Goal: Task Accomplishment & Management: Use online tool/utility

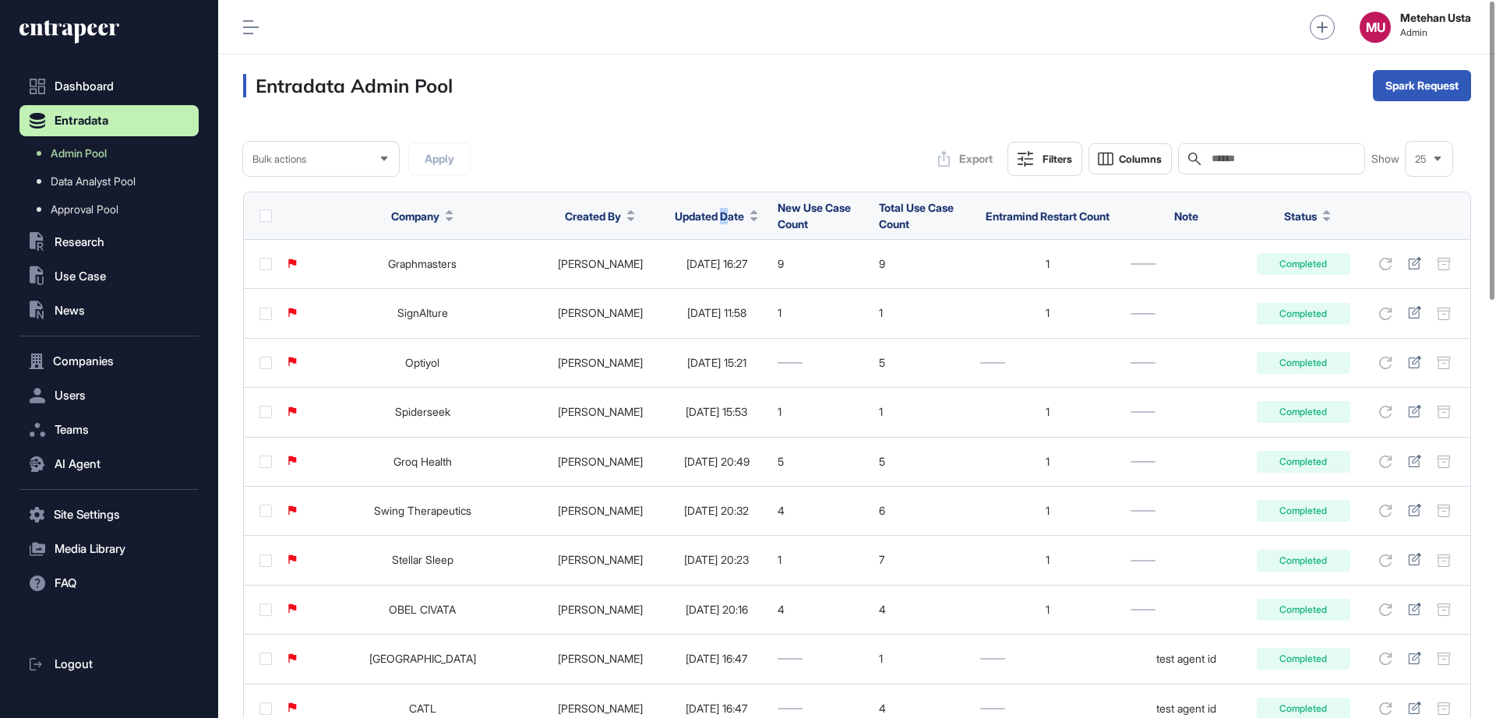
drag, startPoint x: 699, startPoint y: 232, endPoint x: 693, endPoint y: 224, distance: 10.6
click at [693, 224] on th "Updated Date" at bounding box center [716, 216] width 107 height 48
click at [693, 224] on span "Updated Date" at bounding box center [709, 216] width 69 height 16
click at [683, 287] on span "Sort Descending" at bounding box center [710, 281] width 62 height 13
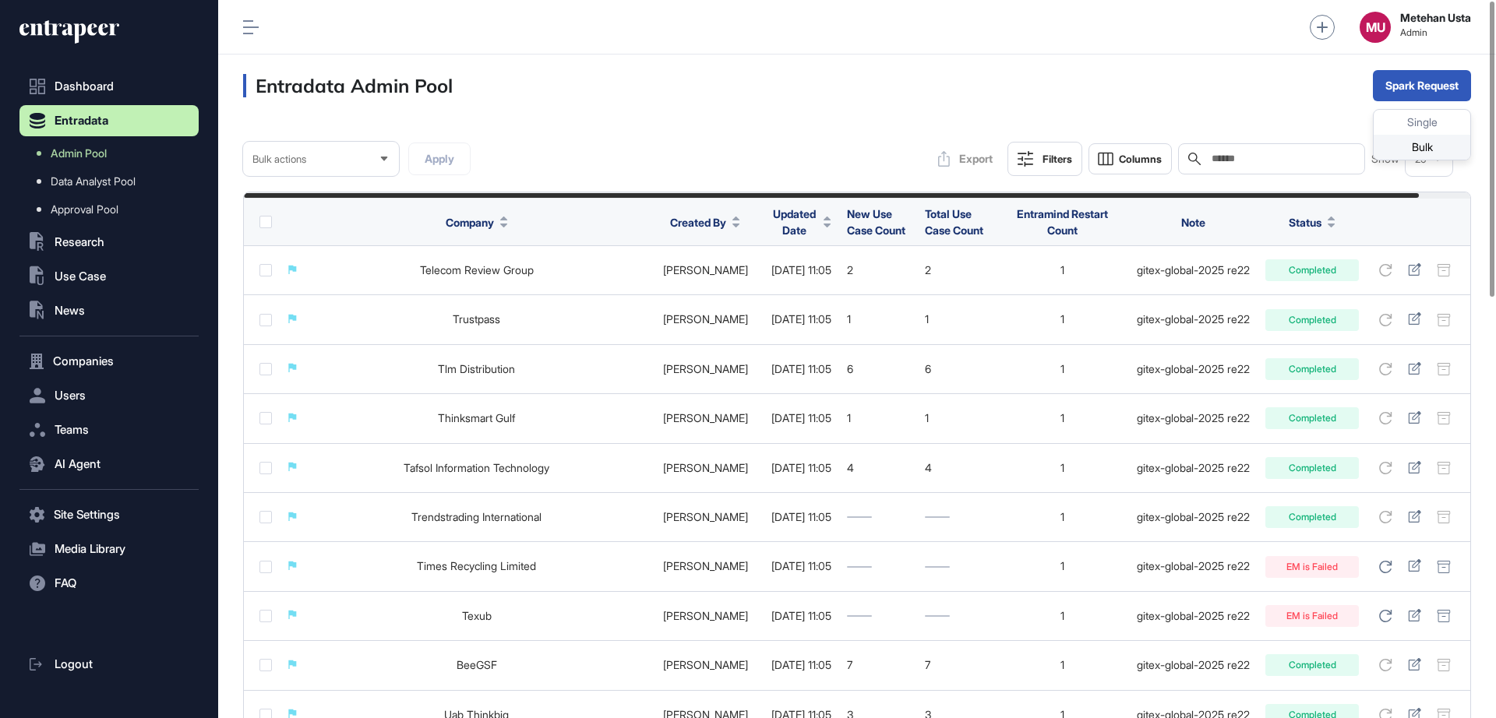
click at [1419, 144] on div "Bulk" at bounding box center [1421, 147] width 97 height 25
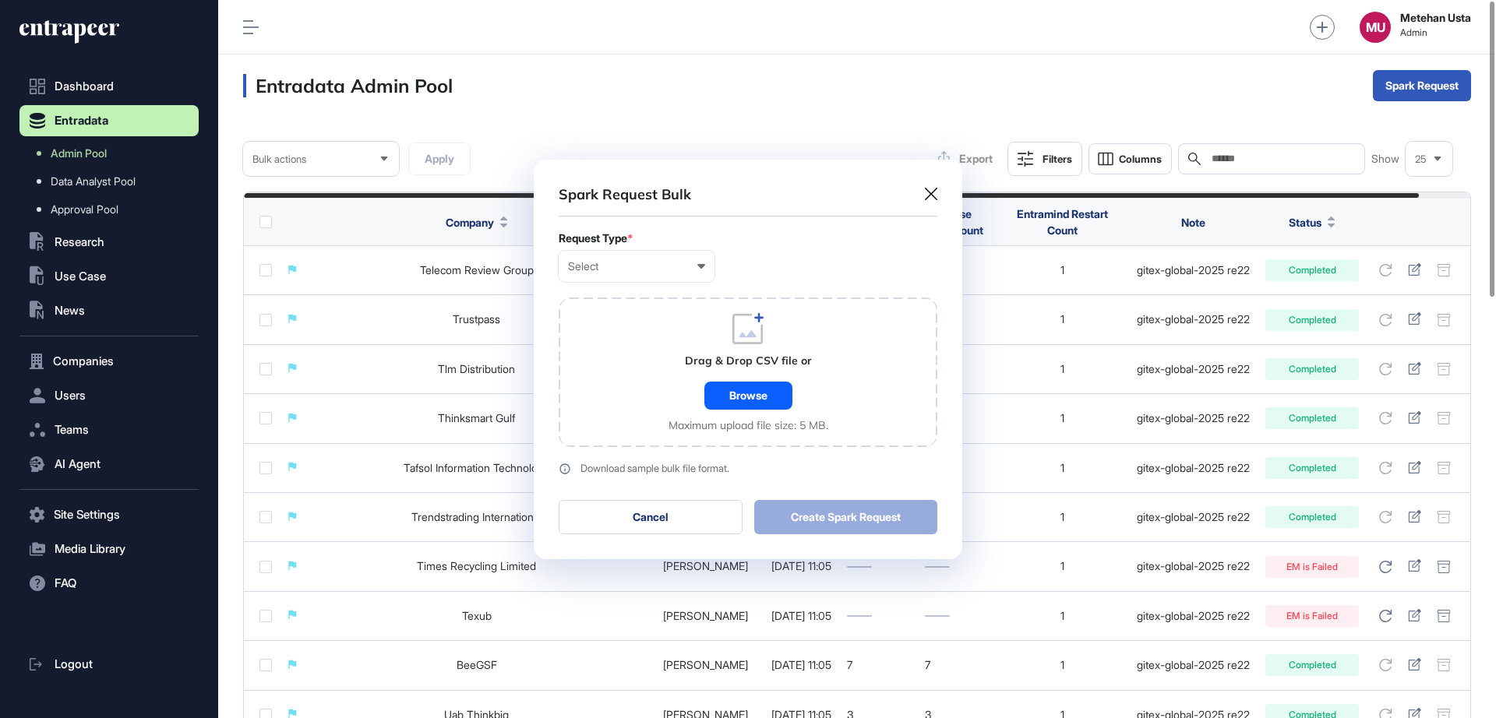
scroll to position [1, 7]
click at [700, 268] on icon at bounding box center [701, 266] width 8 height 5
click at [0, 0] on div "Company" at bounding box center [0, 0] width 0 height 0
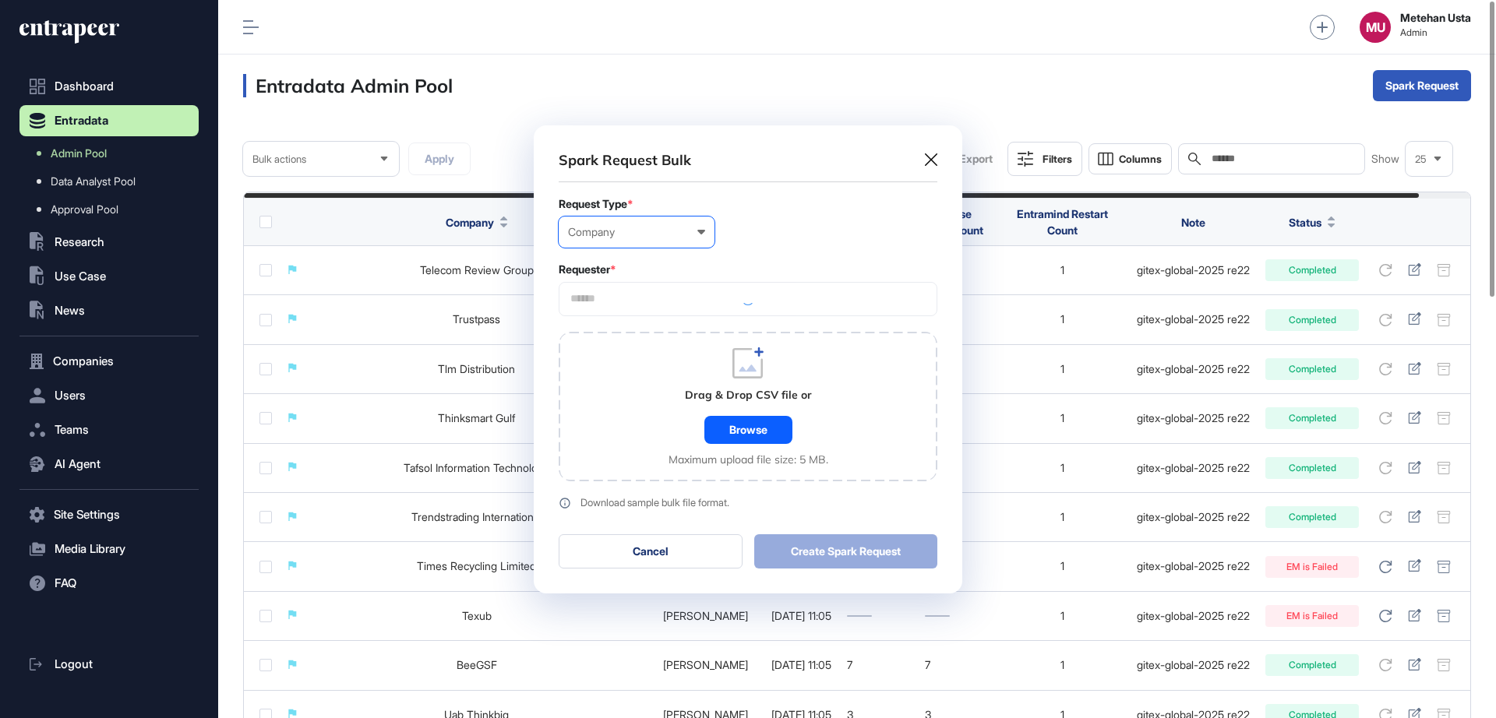
scroll to position [468, 428]
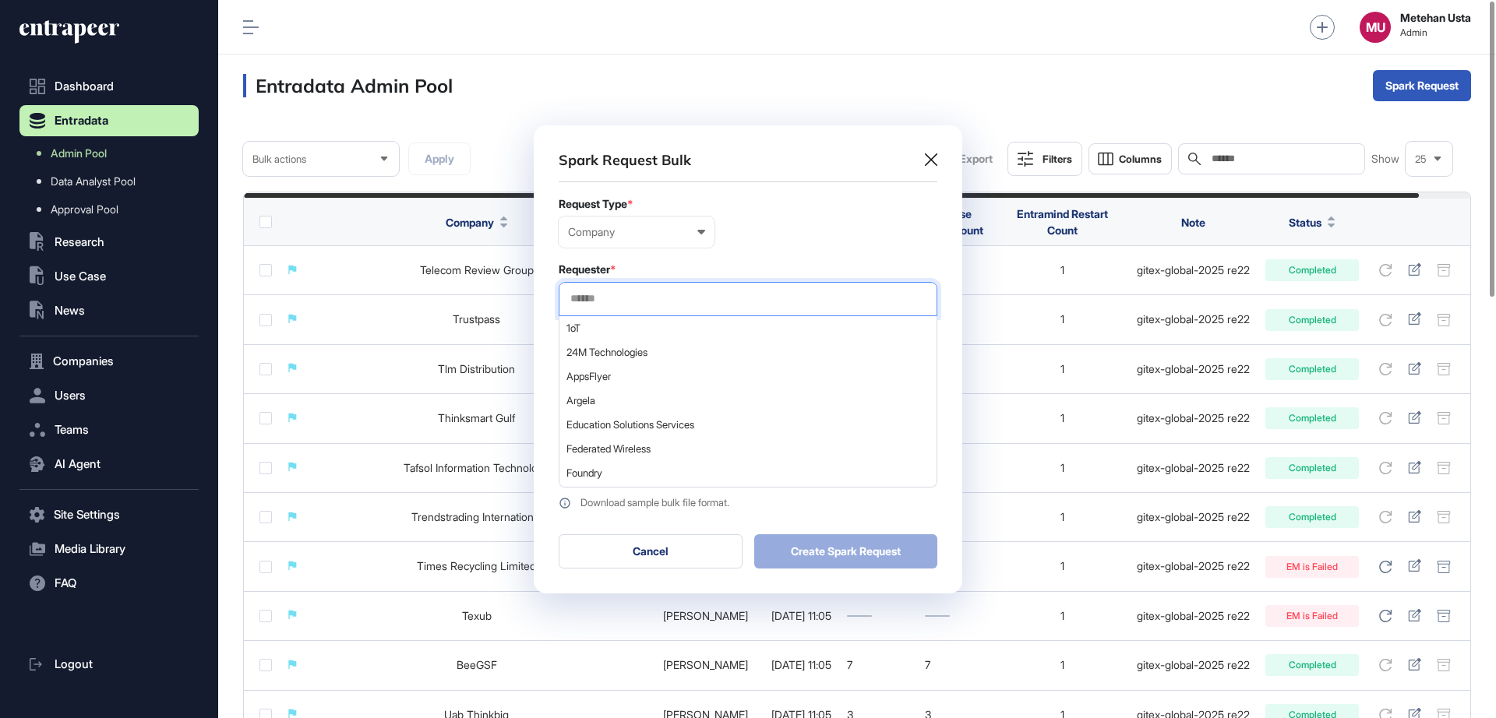
click at [640, 303] on input "text" at bounding box center [748, 298] width 358 height 13
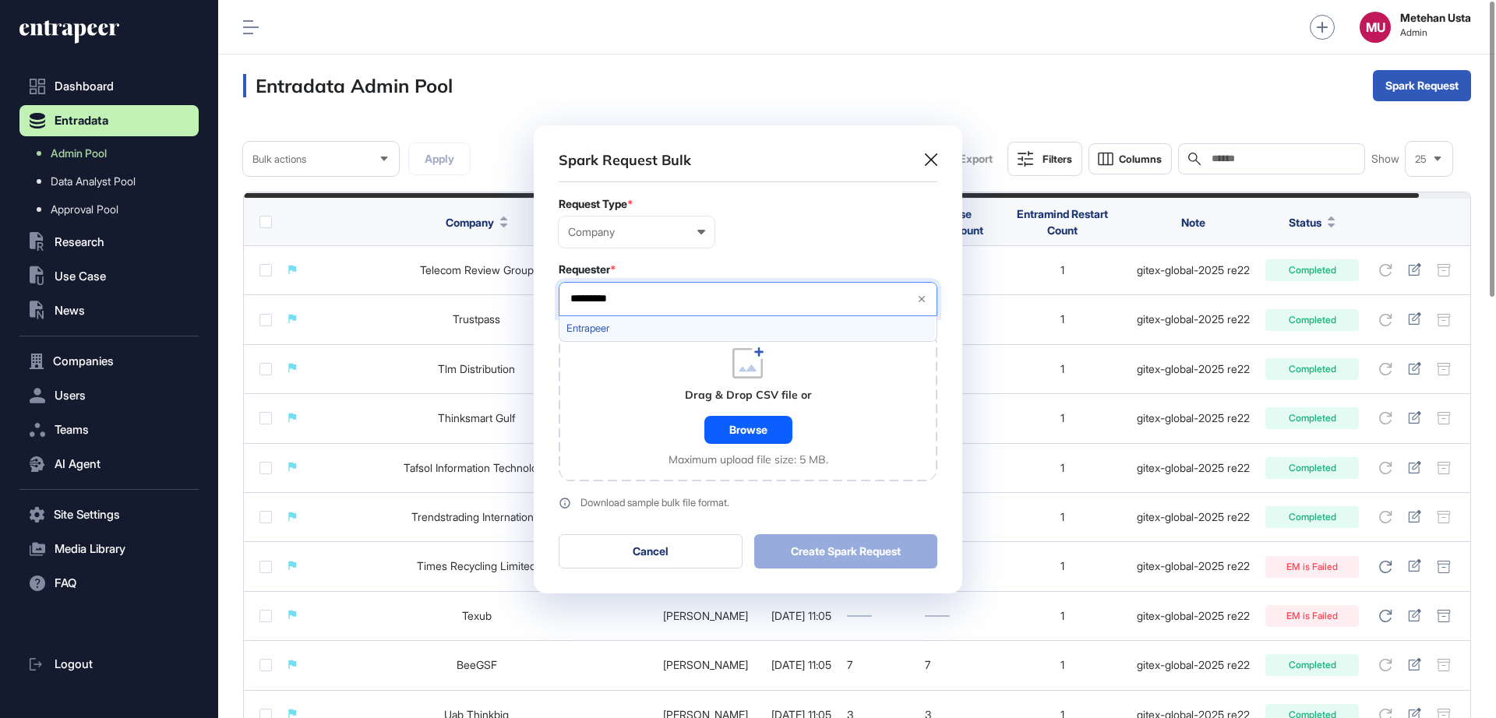
type input "*********"
click at [630, 328] on span "Entrapeer" at bounding box center [746, 329] width 361 height 12
click at [739, 237] on div "Company User Company Customer Request ID" at bounding box center [748, 232] width 379 height 31
click at [739, 425] on div "Browse" at bounding box center [748, 430] width 88 height 28
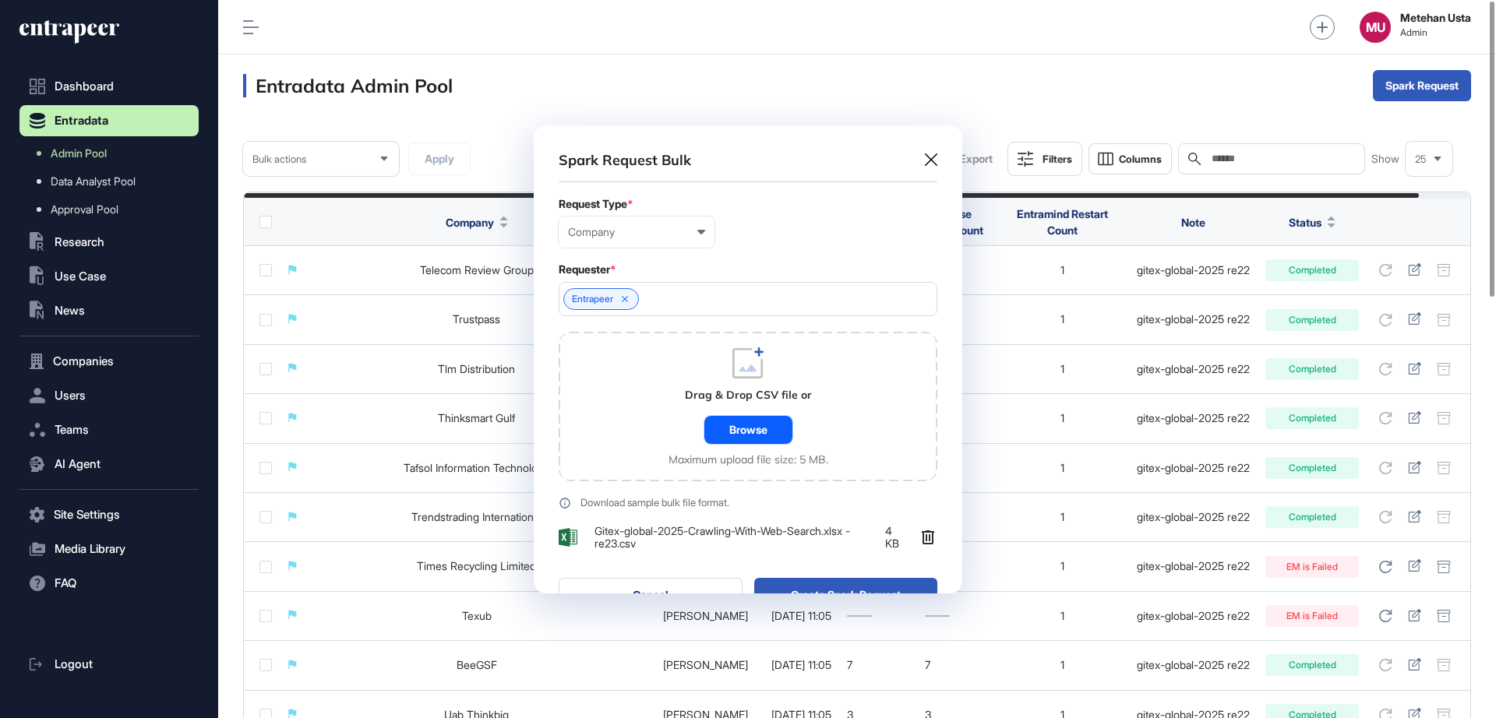
scroll to position [512, 428]
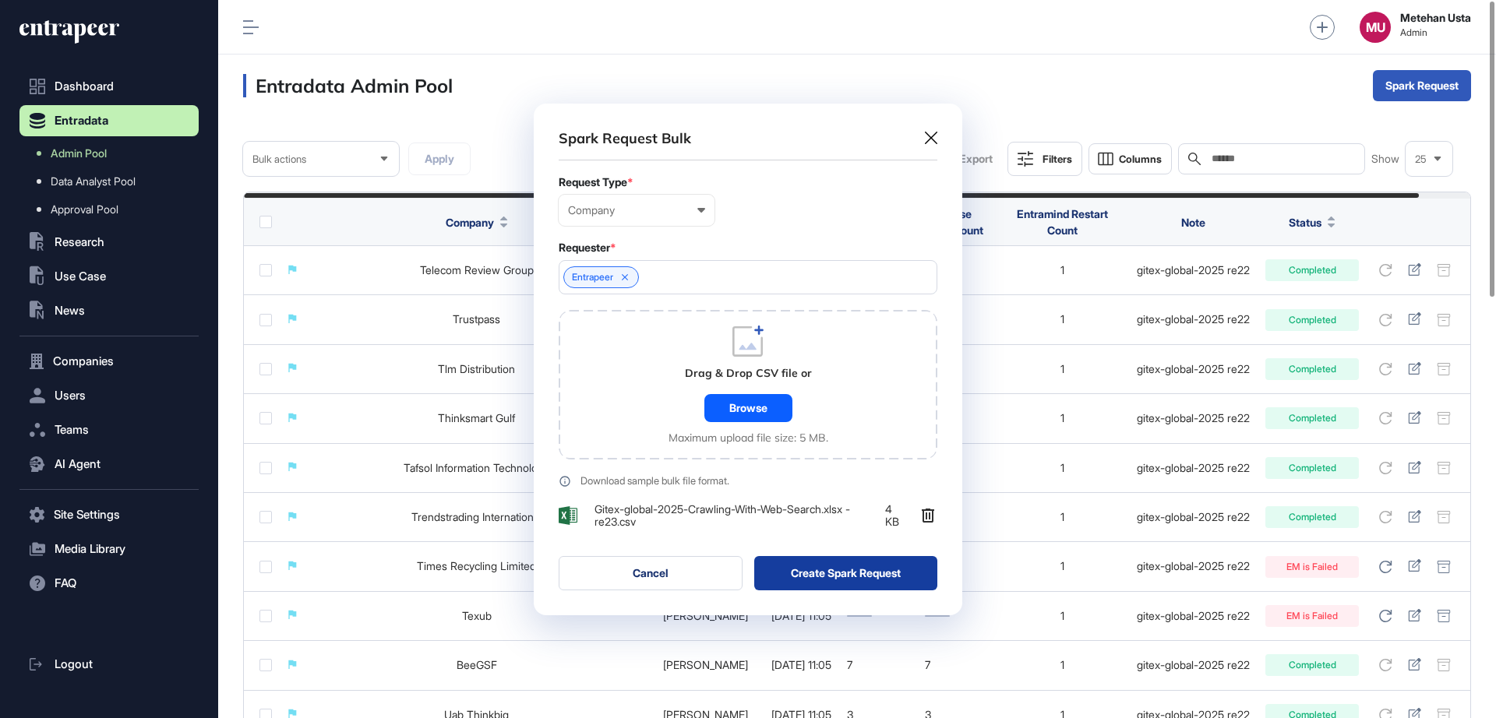
click at [855, 582] on button "Create Spark Request" at bounding box center [846, 573] width 184 height 34
